Goal: Information Seeking & Learning: Find specific fact

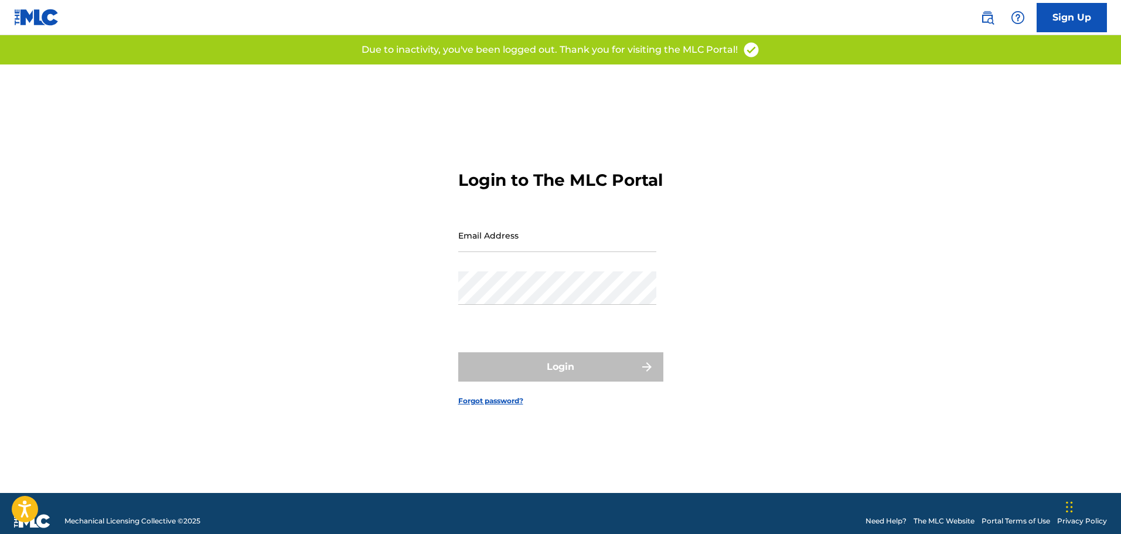
click at [507, 252] on input "Email Address" at bounding box center [557, 234] width 198 height 33
type input "[EMAIL_ADDRESS][DOMAIN_NAME]"
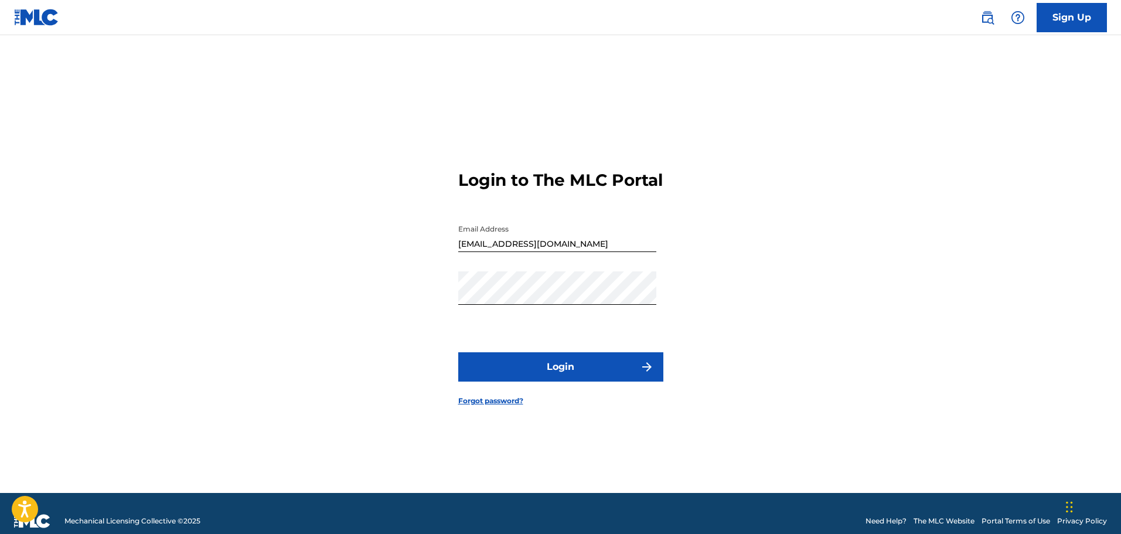
click at [576, 381] on button "Login" at bounding box center [560, 366] width 205 height 29
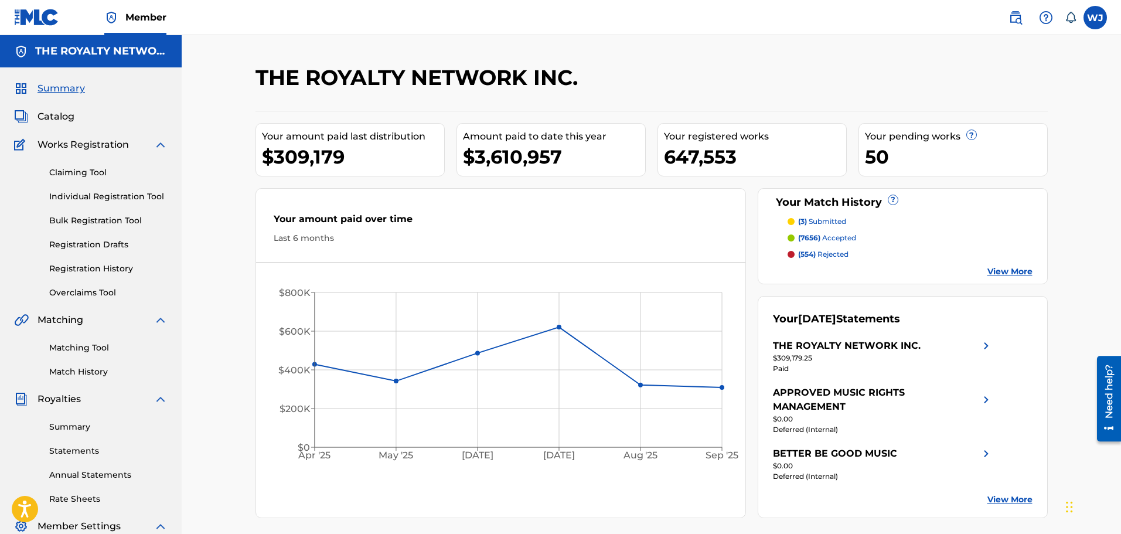
click at [1014, 21] on img at bounding box center [1015, 18] width 14 height 14
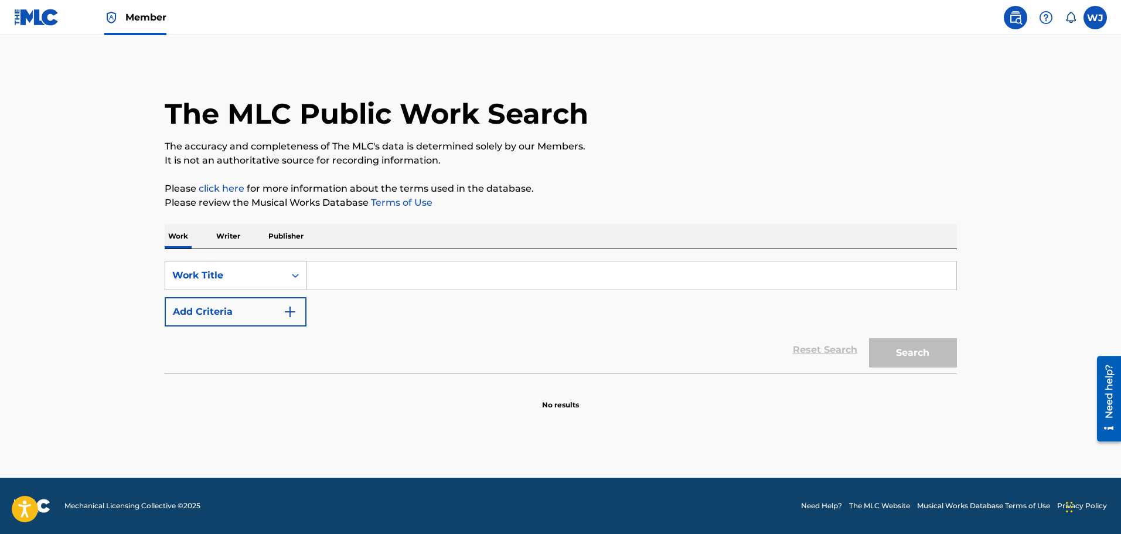
click at [275, 271] on div "Work Title" at bounding box center [224, 275] width 105 height 14
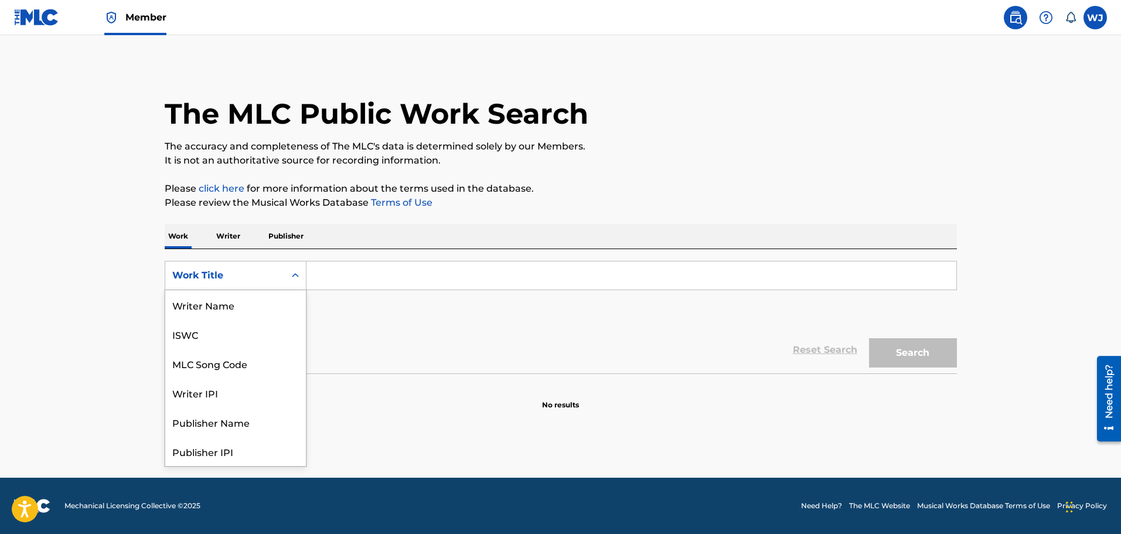
scroll to position [59, 0]
click at [253, 306] on div "MLC Song Code" at bounding box center [235, 304] width 141 height 29
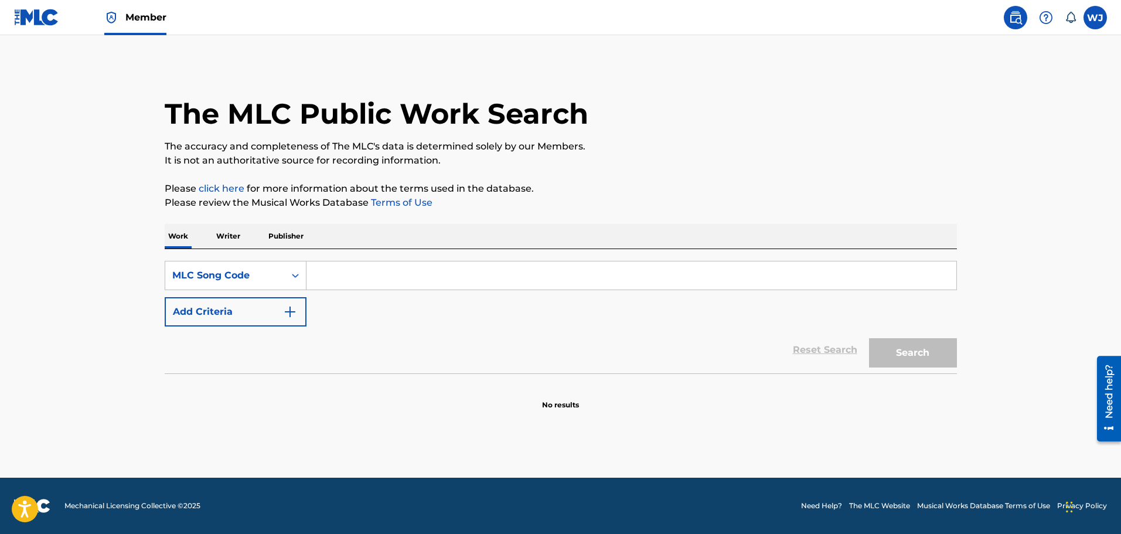
click at [402, 279] on input "Search Form" at bounding box center [631, 275] width 650 height 28
paste input "TJ1TFRN8s&Bw"
type input "TJ1TFRN8s&Bw"
drag, startPoint x: 395, startPoint y: 274, endPoint x: 317, endPoint y: 273, distance: 77.9
click at [317, 273] on input "TJ1TFRN8s&Bw" at bounding box center [631, 275] width 650 height 28
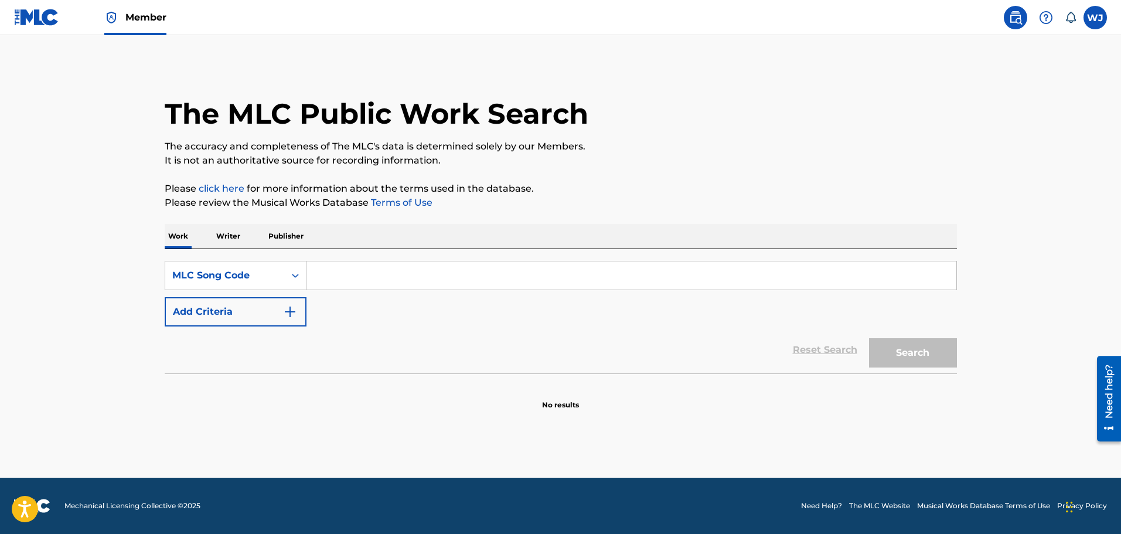
click at [338, 271] on input "Search Form" at bounding box center [631, 275] width 650 height 28
paste input "BE2QJX"
type input "BE2QJX"
click at [902, 343] on button "Search" at bounding box center [913, 352] width 88 height 29
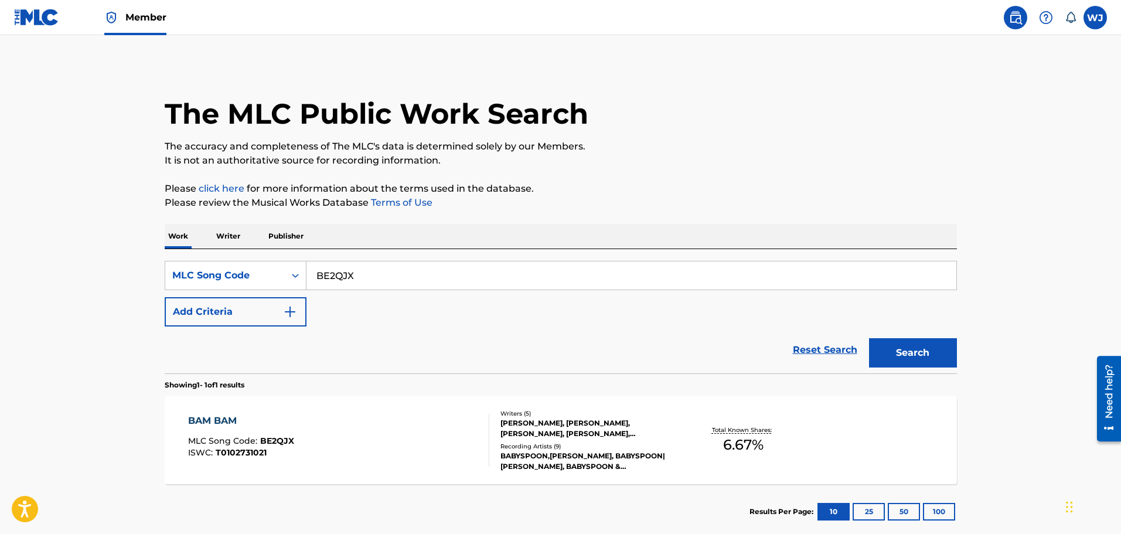
click at [538, 444] on div "Recording Artists ( 9 )" at bounding box center [588, 446] width 177 height 9
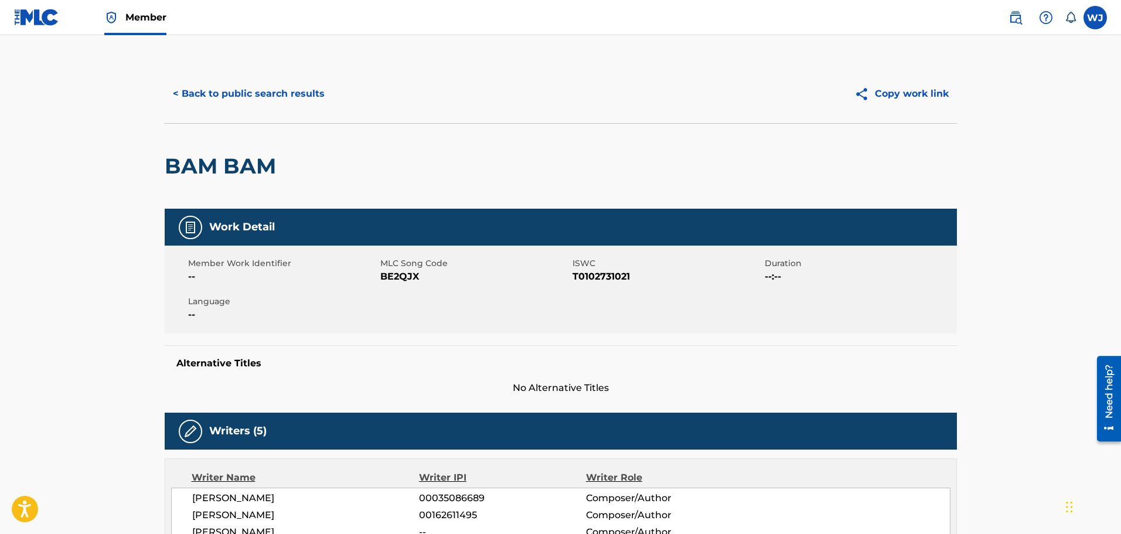
drag, startPoint x: 614, startPoint y: 202, endPoint x: 529, endPoint y: 181, distance: 88.1
click at [614, 202] on div "BAM BAM" at bounding box center [561, 166] width 792 height 86
click at [275, 91] on button "< Back to public search results" at bounding box center [249, 93] width 168 height 29
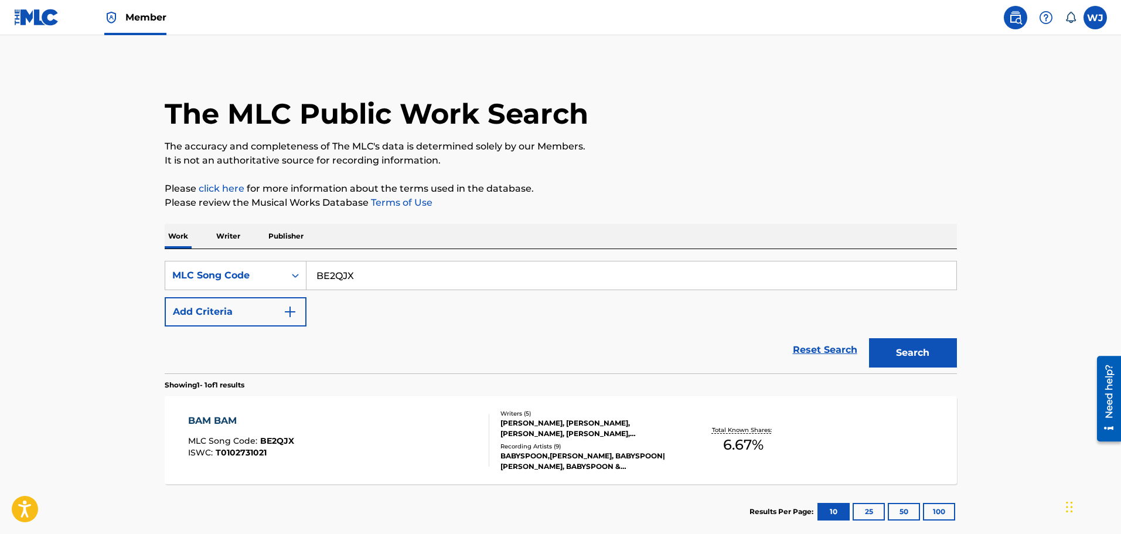
drag, startPoint x: 367, startPoint y: 275, endPoint x: 306, endPoint y: 267, distance: 62.0
click at [306, 267] on input "BE2QJX" at bounding box center [631, 275] width 650 height 28
paste input "VCQ6K"
type input "BVCQ6K"
click at [889, 353] on button "Search" at bounding box center [913, 352] width 88 height 29
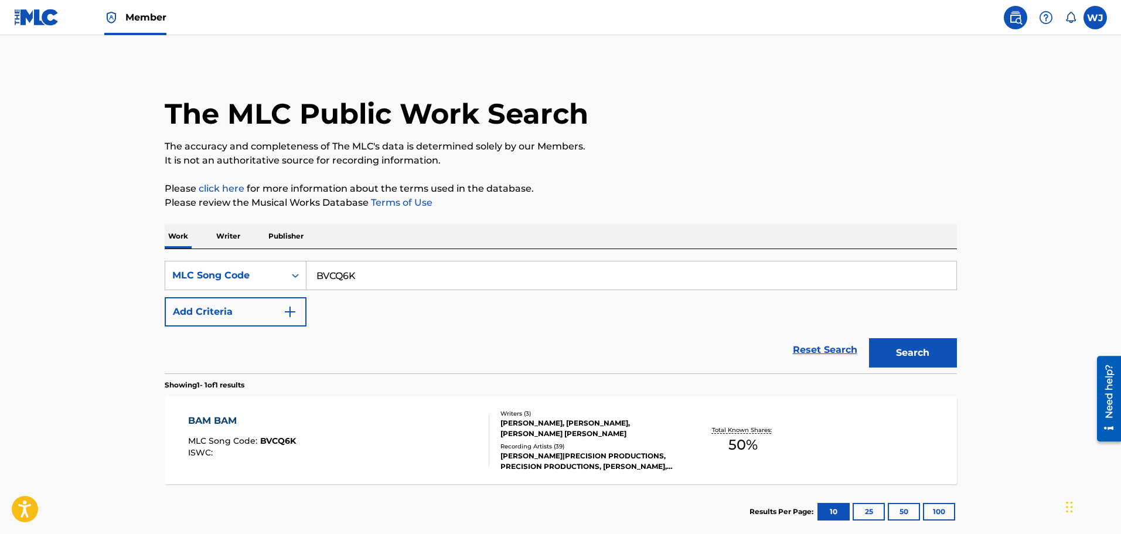
click at [425, 440] on div "BAM BAM MLC Song Code : BVCQ6K ISWC :" at bounding box center [338, 440] width 301 height 53
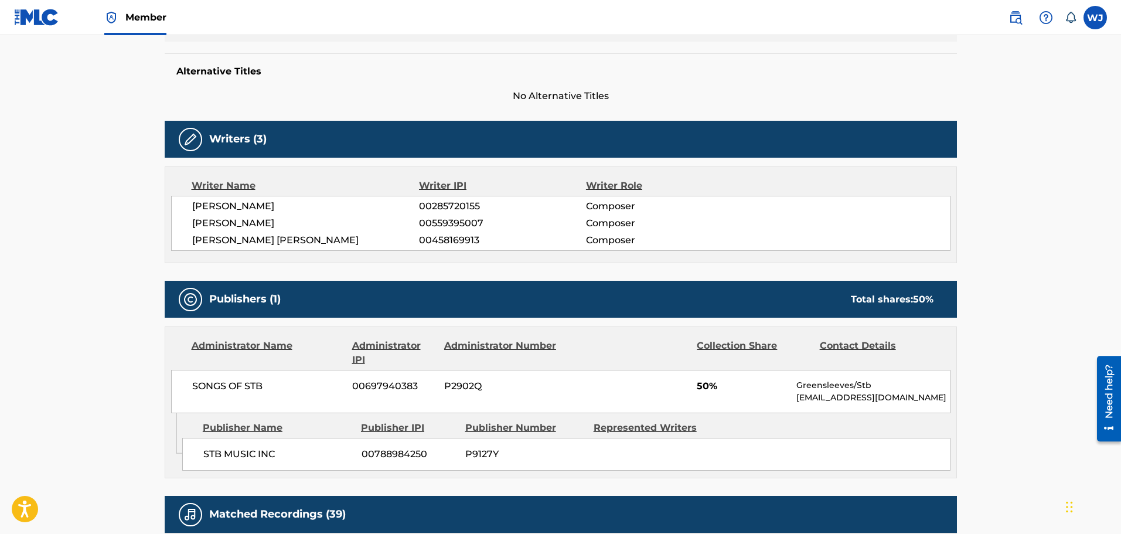
scroll to position [103, 0]
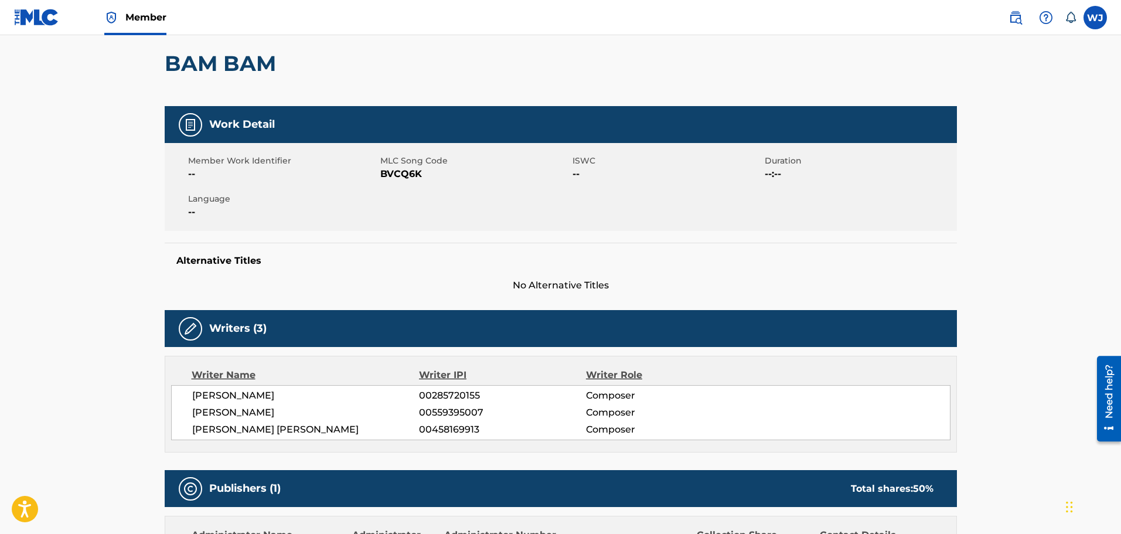
drag, startPoint x: 774, startPoint y: 300, endPoint x: 747, endPoint y: 265, distance: 44.6
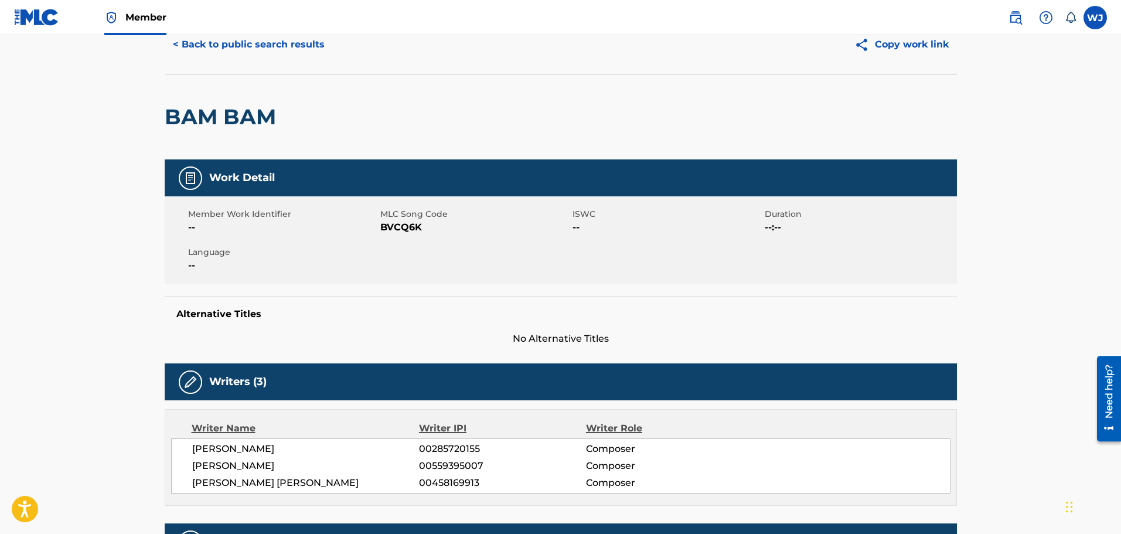
scroll to position [0, 0]
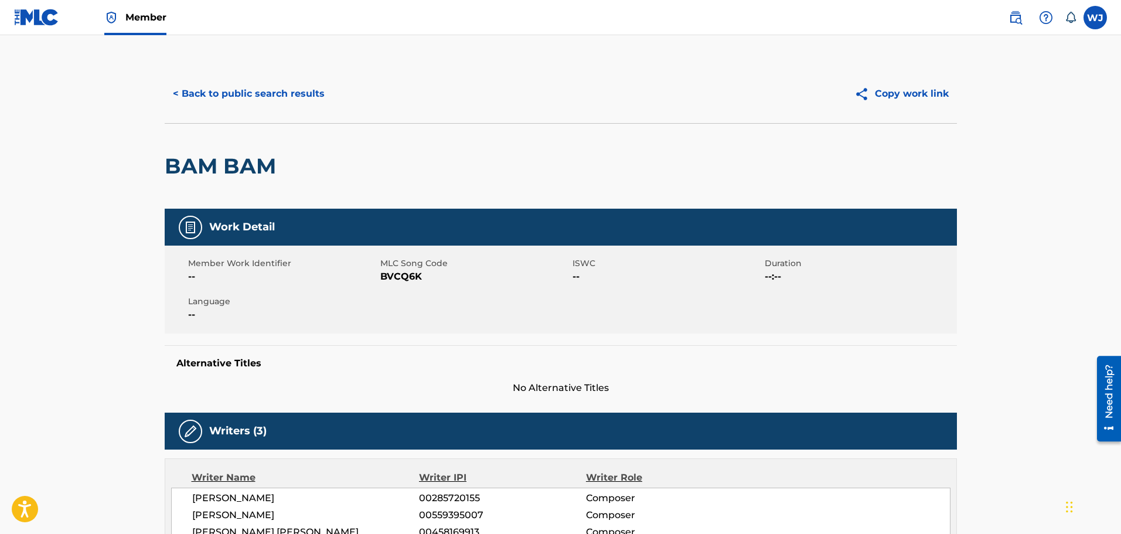
click at [279, 87] on button "< Back to public search results" at bounding box center [249, 93] width 168 height 29
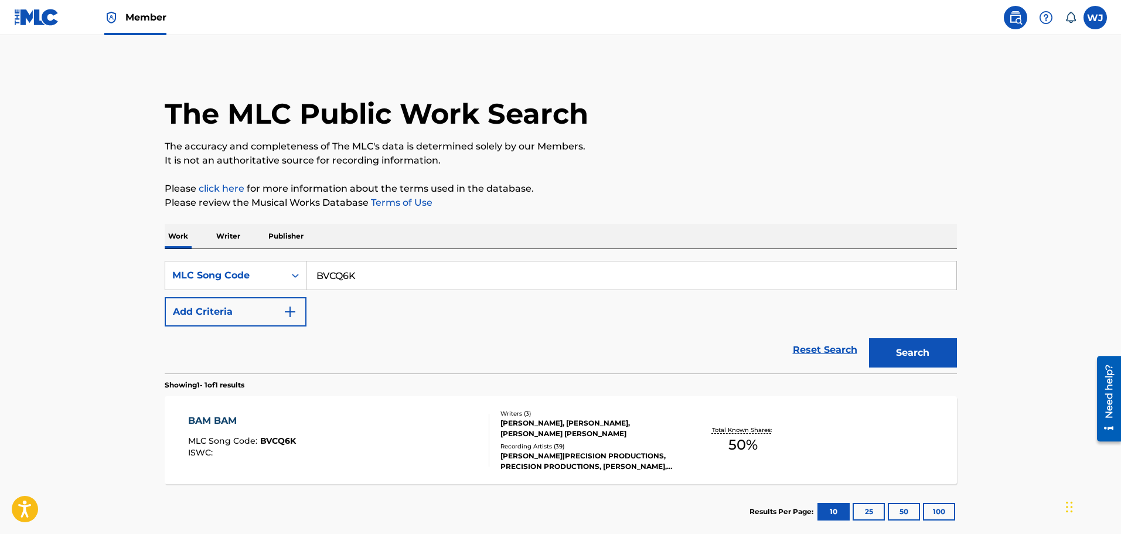
click at [432, 277] on input "BVCQ6K" at bounding box center [631, 275] width 650 height 28
drag, startPoint x: 367, startPoint y: 278, endPoint x: 300, endPoint y: 278, distance: 66.8
click at [300, 278] on div "SearchWithCriteriabb1a9de5-aaf4-4a3f-bc1e-ec6bec368fe6 MLC Song Code BVCQ6K" at bounding box center [561, 275] width 792 height 29
paste input "R1206C"
type input "R1206C"
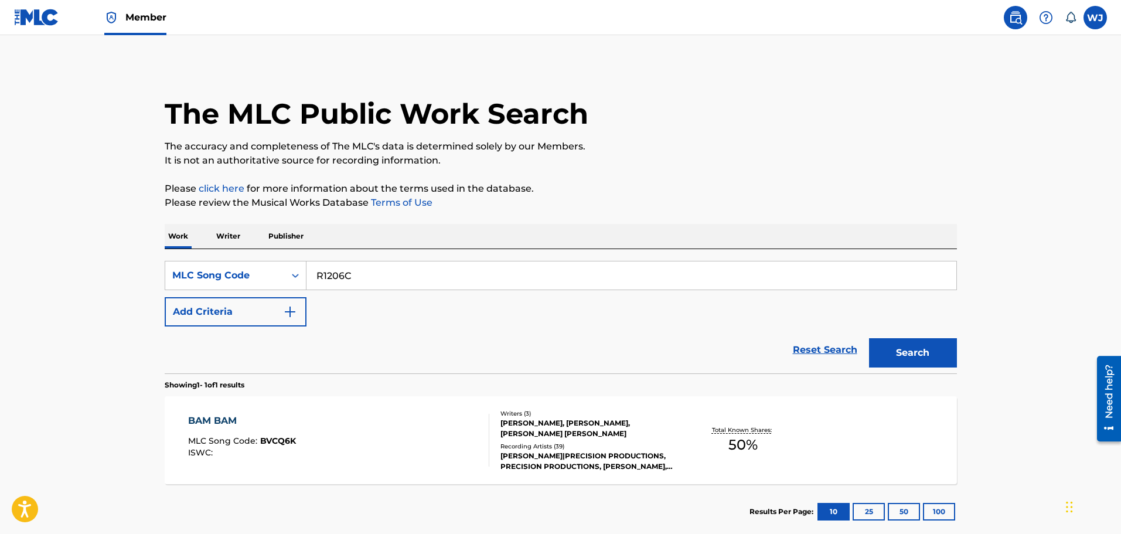
click at [920, 356] on button "Search" at bounding box center [913, 352] width 88 height 29
click at [415, 431] on div "RING THE ALARM MLC Song Code : R1206C ISWC :" at bounding box center [338, 440] width 301 height 53
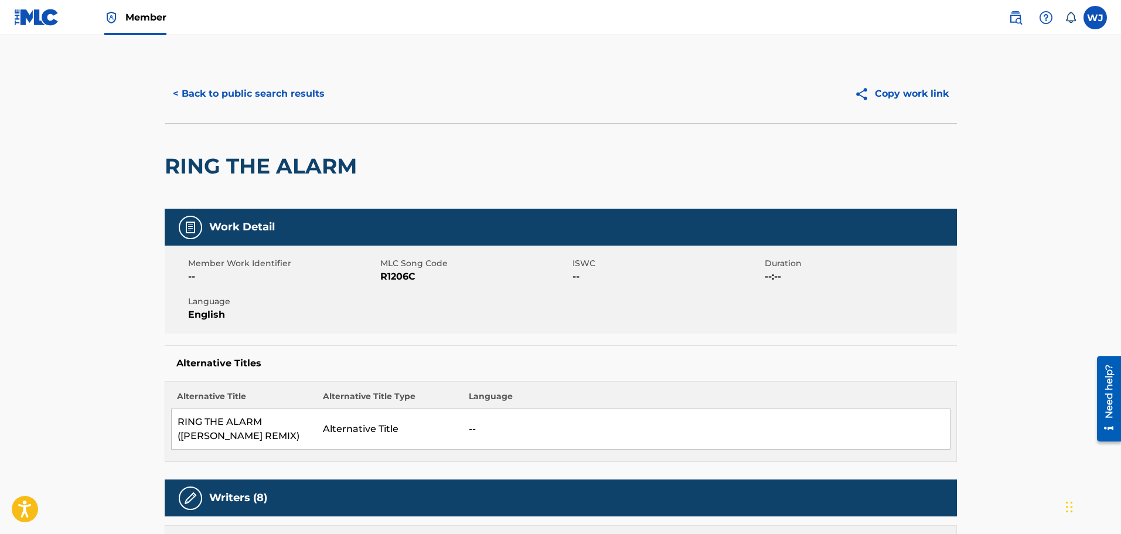
click at [258, 102] on button "< Back to public search results" at bounding box center [249, 93] width 168 height 29
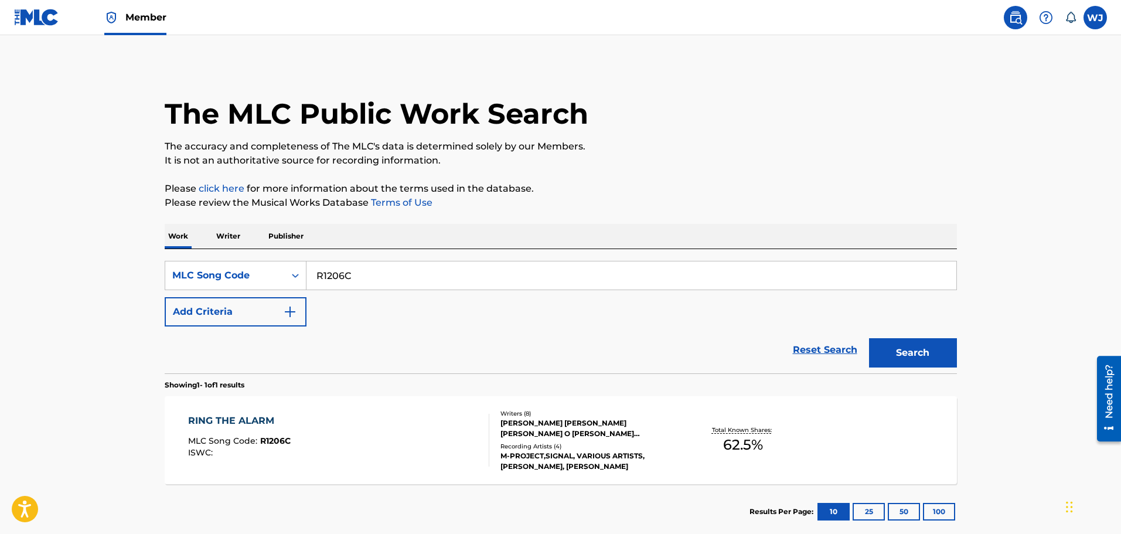
drag, startPoint x: 354, startPoint y: 279, endPoint x: 306, endPoint y: 276, distance: 48.7
click at [306, 276] on input "R1206C" at bounding box center [631, 275] width 650 height 28
paste input "N2181S"
type input "N2181S"
click at [886, 354] on button "Search" at bounding box center [913, 352] width 88 height 29
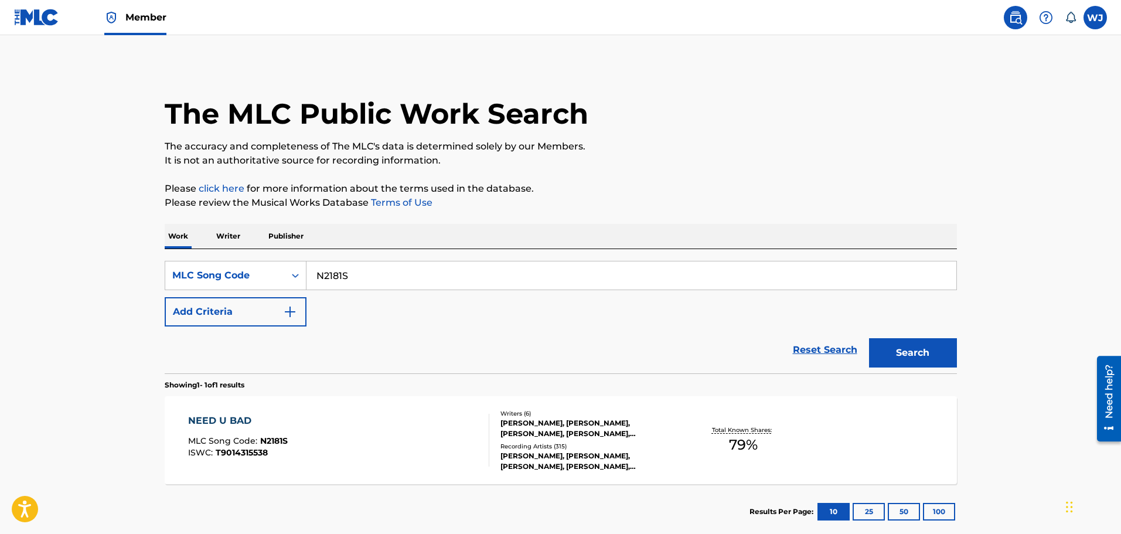
click at [388, 418] on div "NEED U BAD MLC Song Code : N2181S ISWC : T9014315538" at bounding box center [338, 440] width 301 height 53
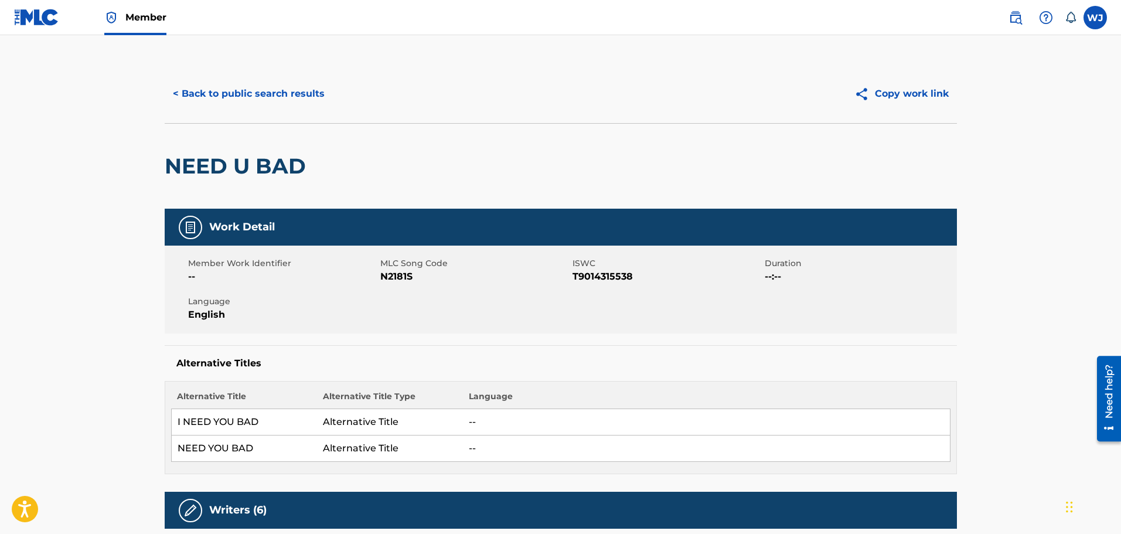
click at [266, 90] on button "< Back to public search results" at bounding box center [249, 93] width 168 height 29
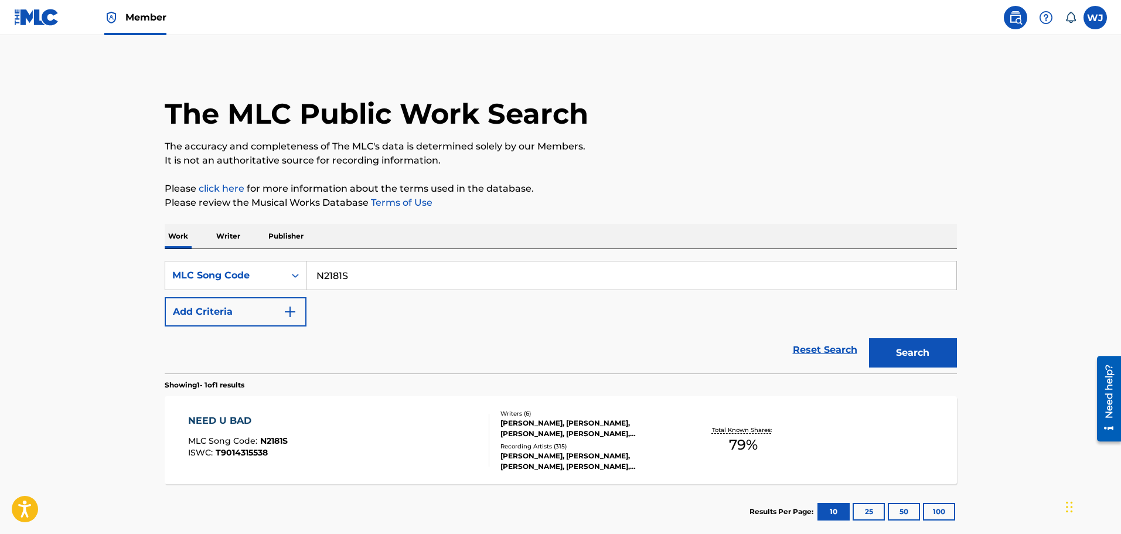
drag, startPoint x: 362, startPoint y: 274, endPoint x: 318, endPoint y: 273, distance: 43.9
click at [318, 273] on input "N2181S" at bounding box center [631, 275] width 650 height 28
paste input "R1206C"
type input "R1206C"
click at [918, 350] on button "Search" at bounding box center [913, 352] width 88 height 29
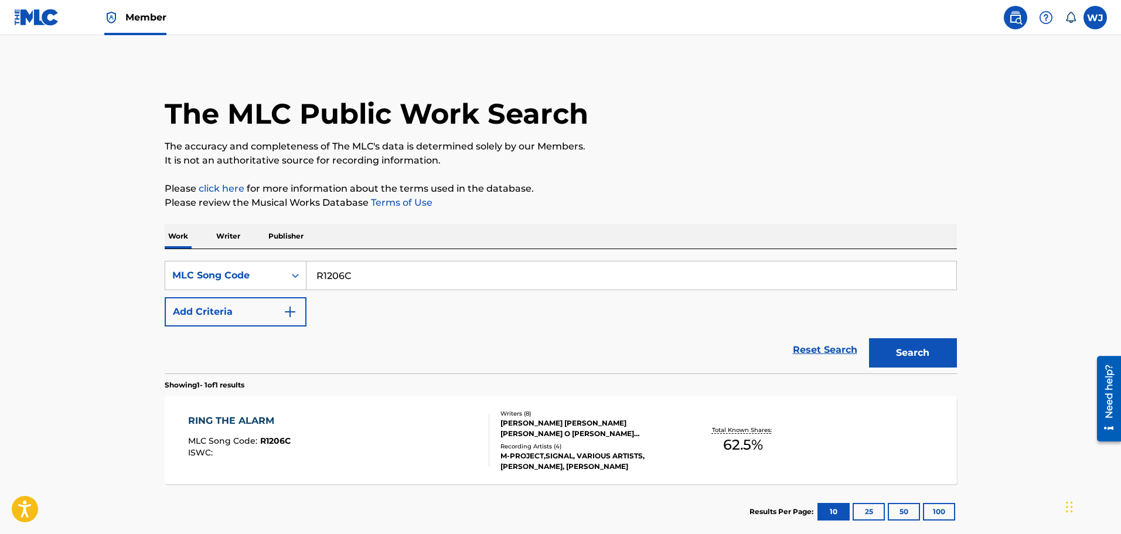
click at [530, 435] on div "[PERSON_NAME] [PERSON_NAME] [PERSON_NAME] O [PERSON_NAME] [PERSON_NAME], [PERSO…" at bounding box center [588, 428] width 177 height 21
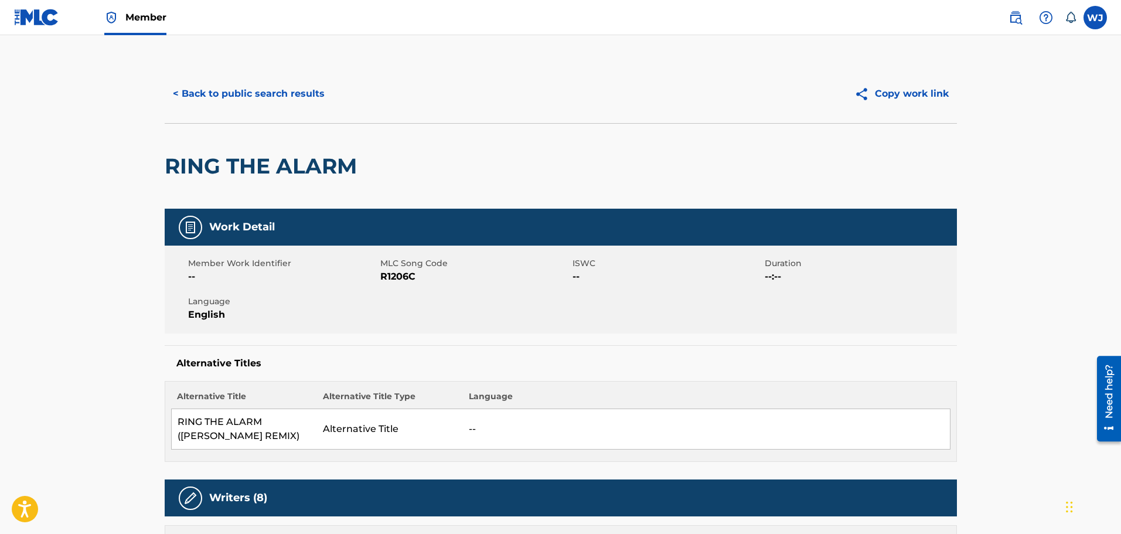
click at [241, 92] on button "< Back to public search results" at bounding box center [249, 93] width 168 height 29
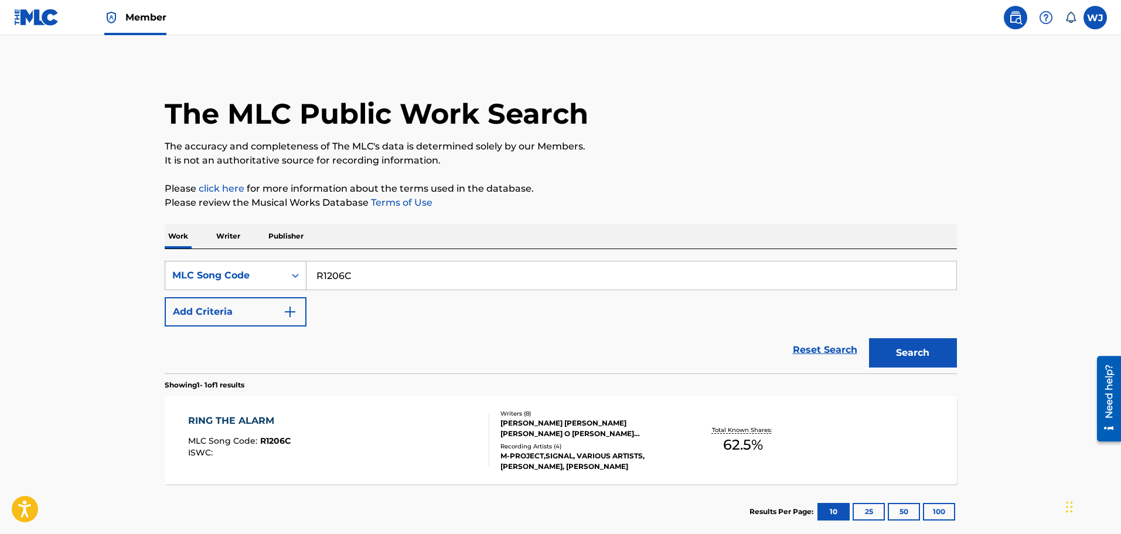
drag, startPoint x: 357, startPoint y: 274, endPoint x: 298, endPoint y: 267, distance: 60.1
click at [298, 267] on div "SearchWithCriteriabb1a9de5-aaf4-4a3f-bc1e-ec6bec368fe6 MLC Song Code R1206C" at bounding box center [561, 275] width 792 height 29
paste input "Y61735"
type input "Y61735"
click at [898, 347] on button "Search" at bounding box center [913, 352] width 88 height 29
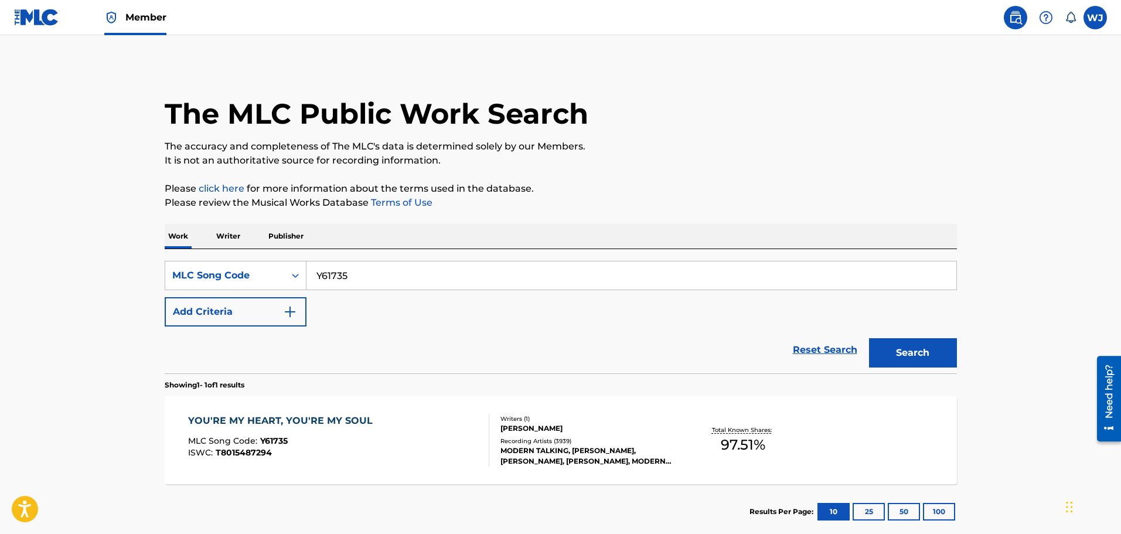
click at [541, 441] on div "Recording Artists ( 3939 )" at bounding box center [588, 440] width 177 height 9
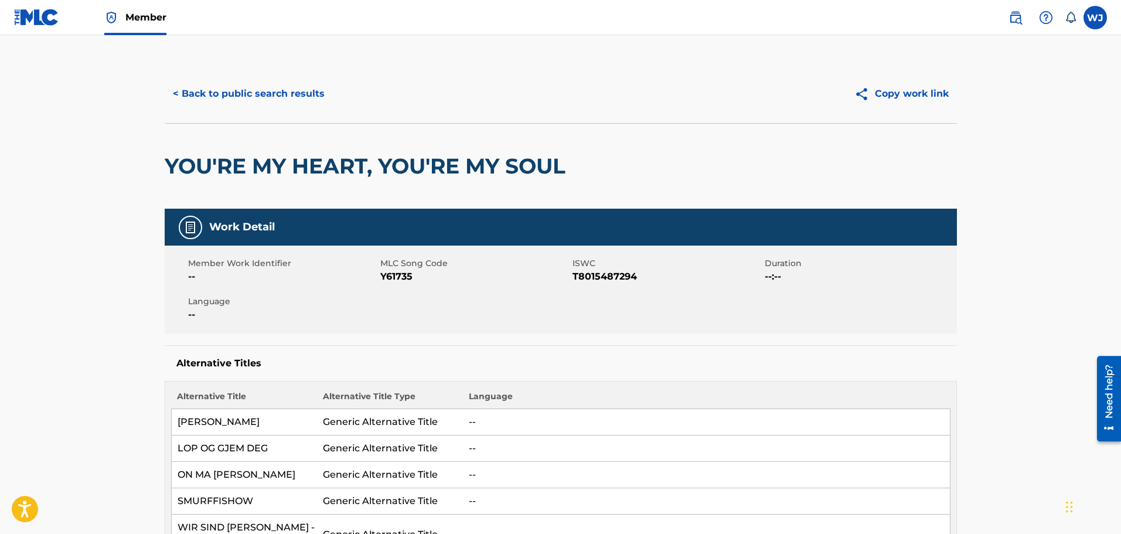
click at [224, 98] on button "< Back to public search results" at bounding box center [249, 93] width 168 height 29
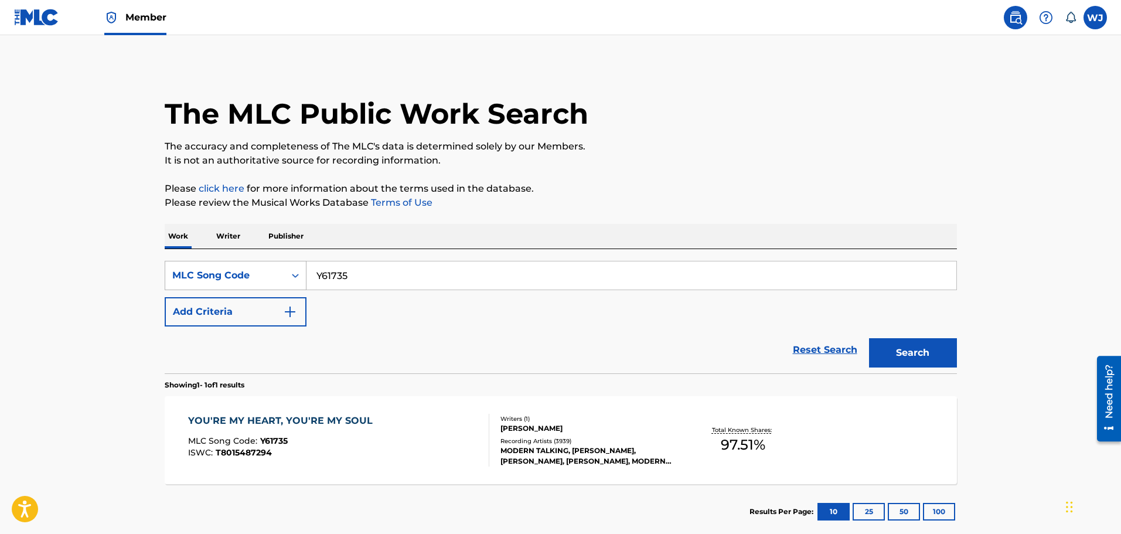
drag, startPoint x: 360, startPoint y: 276, endPoint x: 291, endPoint y: 268, distance: 69.5
click at [291, 268] on div "SearchWithCriteriabb1a9de5-aaf4-4a3f-bc1e-ec6bec368fe6 MLC Song Code Y61735" at bounding box center [561, 275] width 792 height 29
paste input "AA088G"
type input "AA088G"
click at [889, 346] on button "Search" at bounding box center [913, 352] width 88 height 29
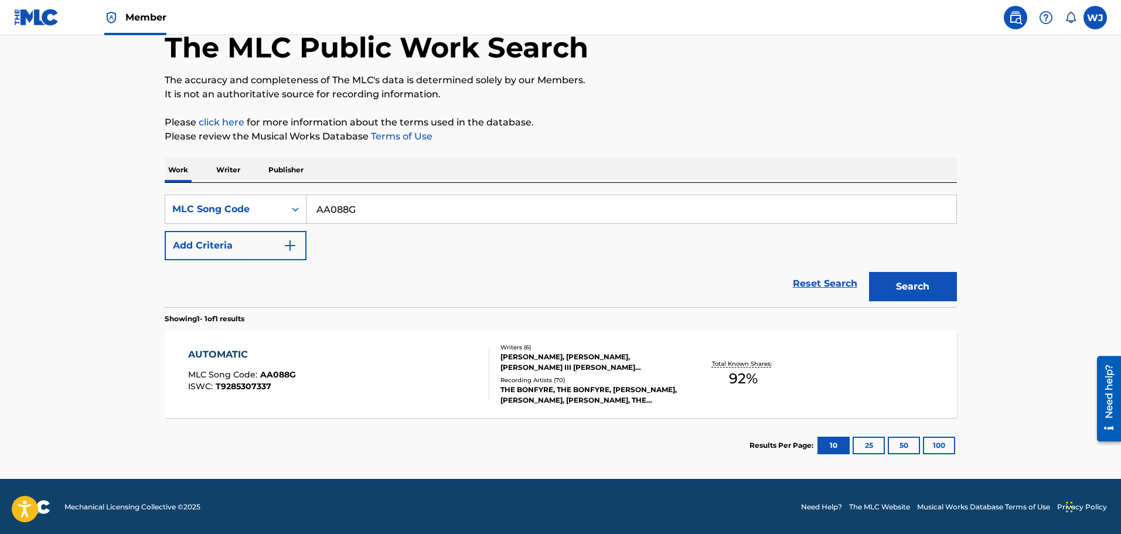
scroll to position [67, 0]
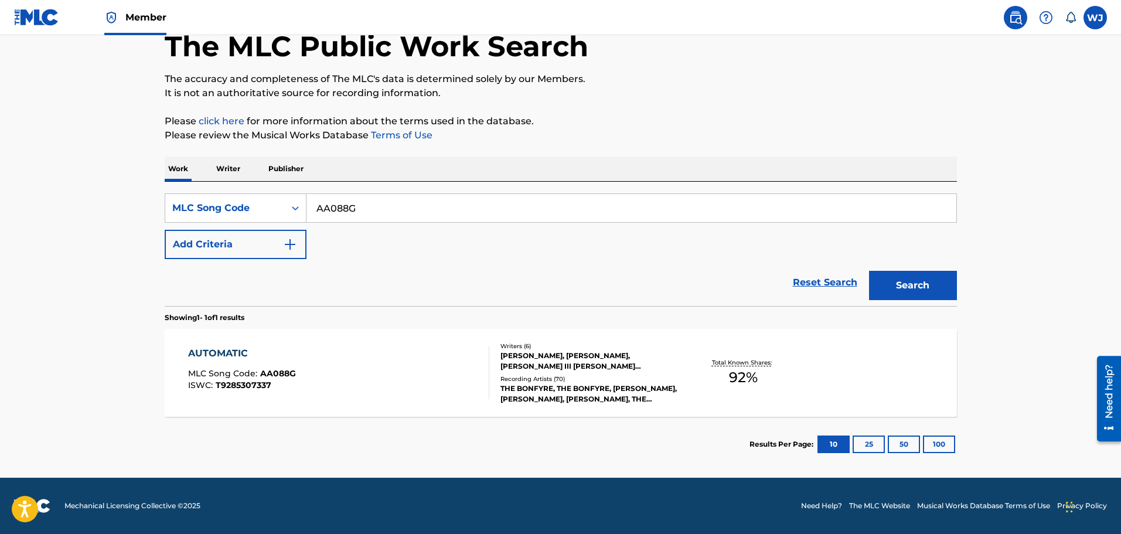
click at [534, 362] on div "[PERSON_NAME], [PERSON_NAME], [PERSON_NAME] III [PERSON_NAME] [PERSON_NAME], [P…" at bounding box center [588, 360] width 177 height 21
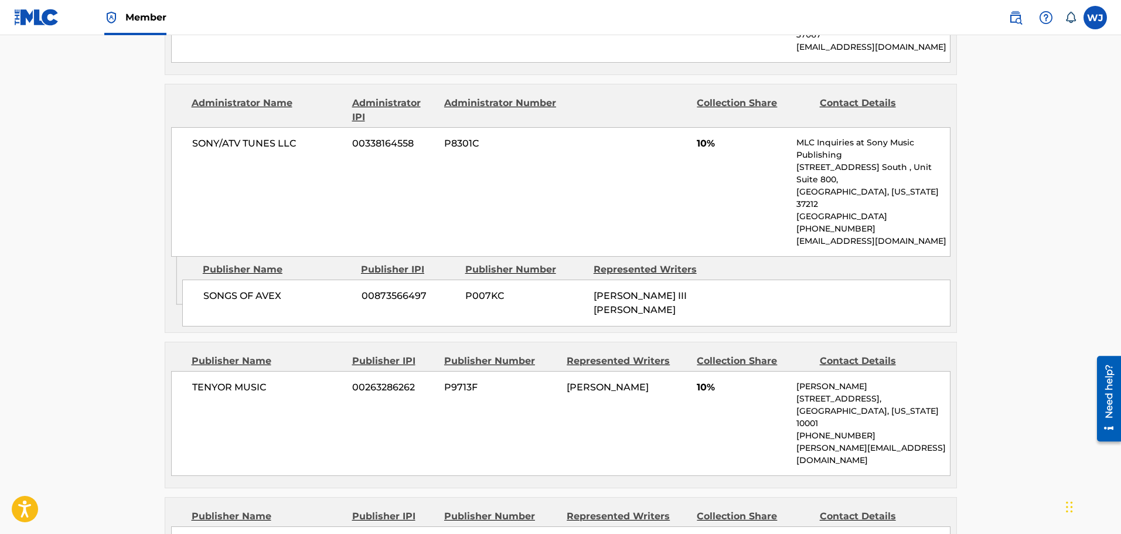
scroll to position [1172, 0]
